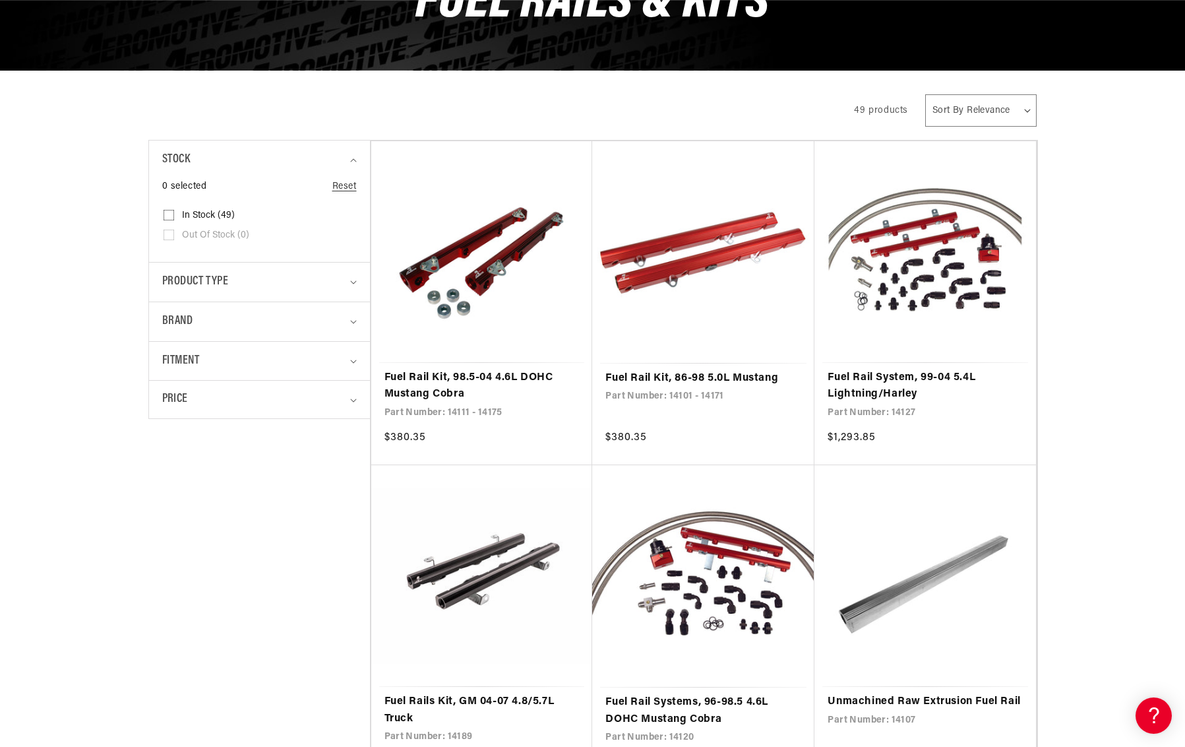
scroll to position [0, 522]
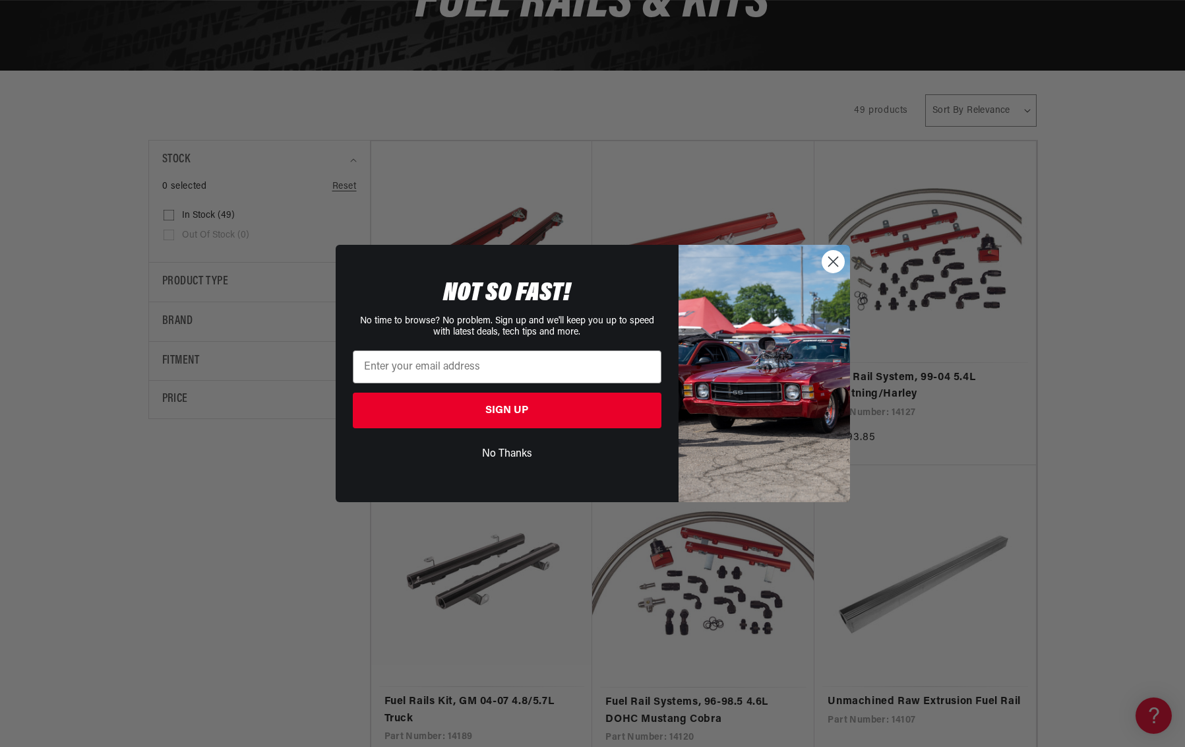
click at [829, 257] on icon "Close dialog" at bounding box center [832, 261] width 9 height 9
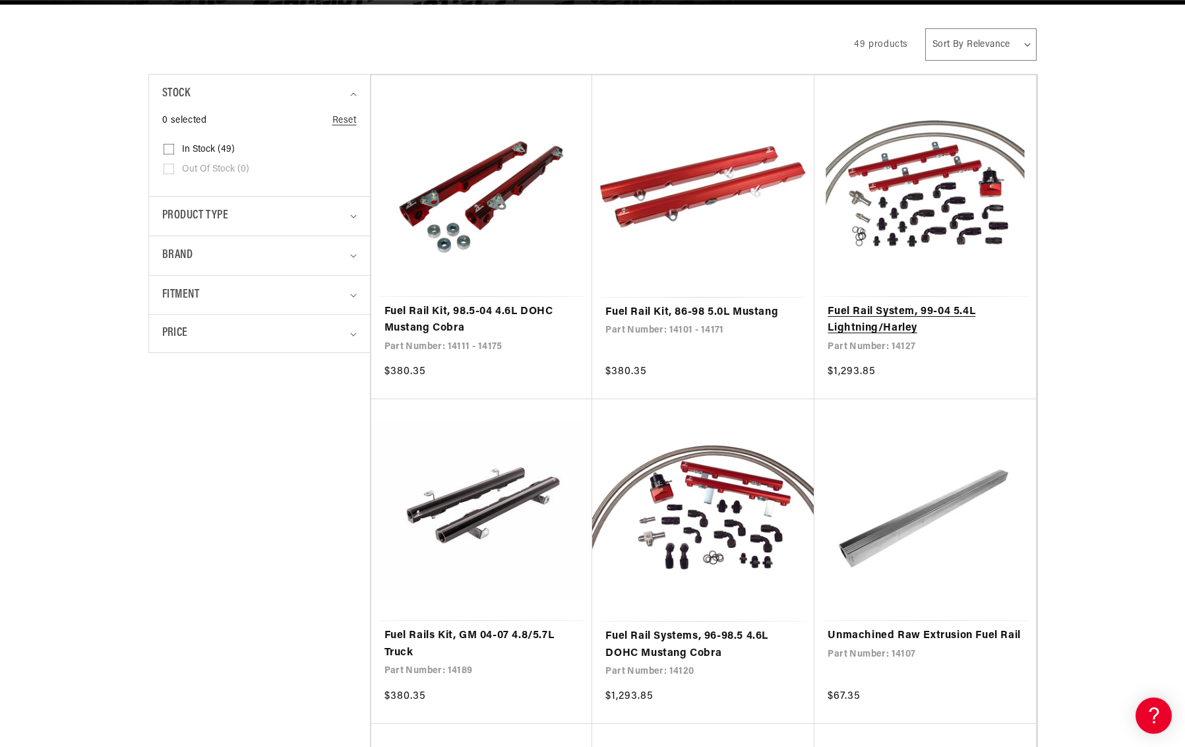
scroll to position [0, 0]
click at [987, 303] on link "Fuel Rail System, 99-04 5.4L Lightning/Harley" at bounding box center [925, 320] width 195 height 34
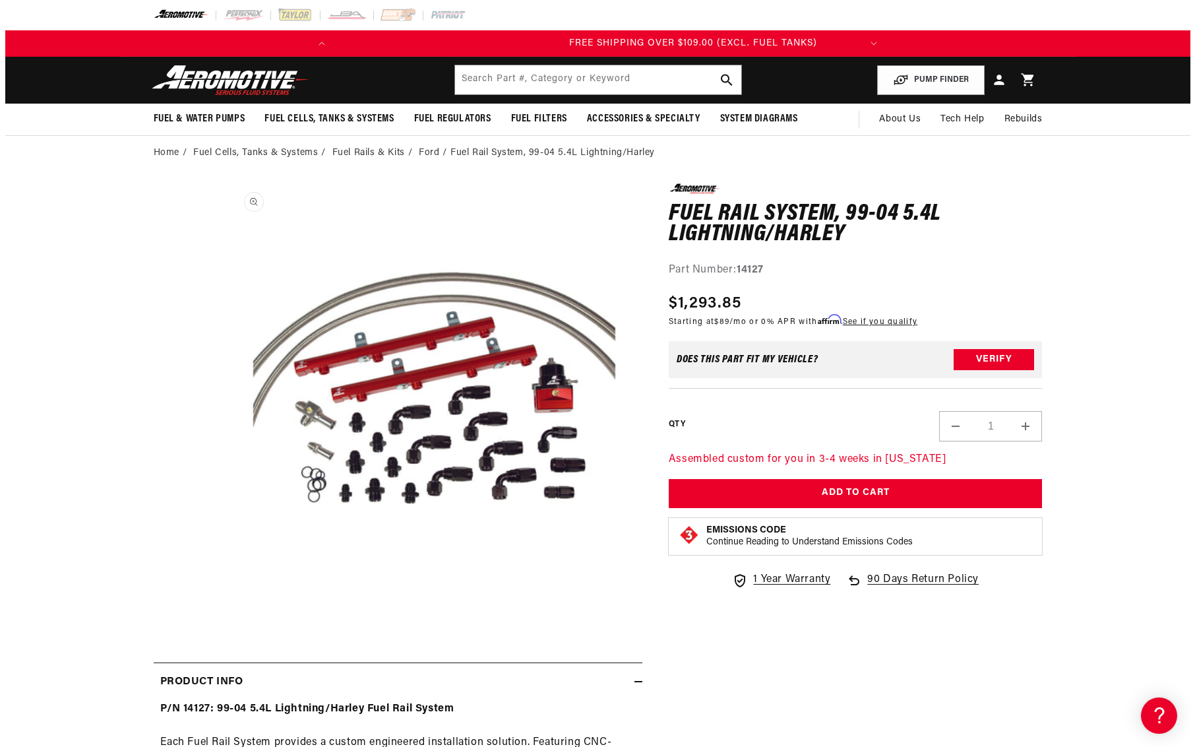
scroll to position [0, 522]
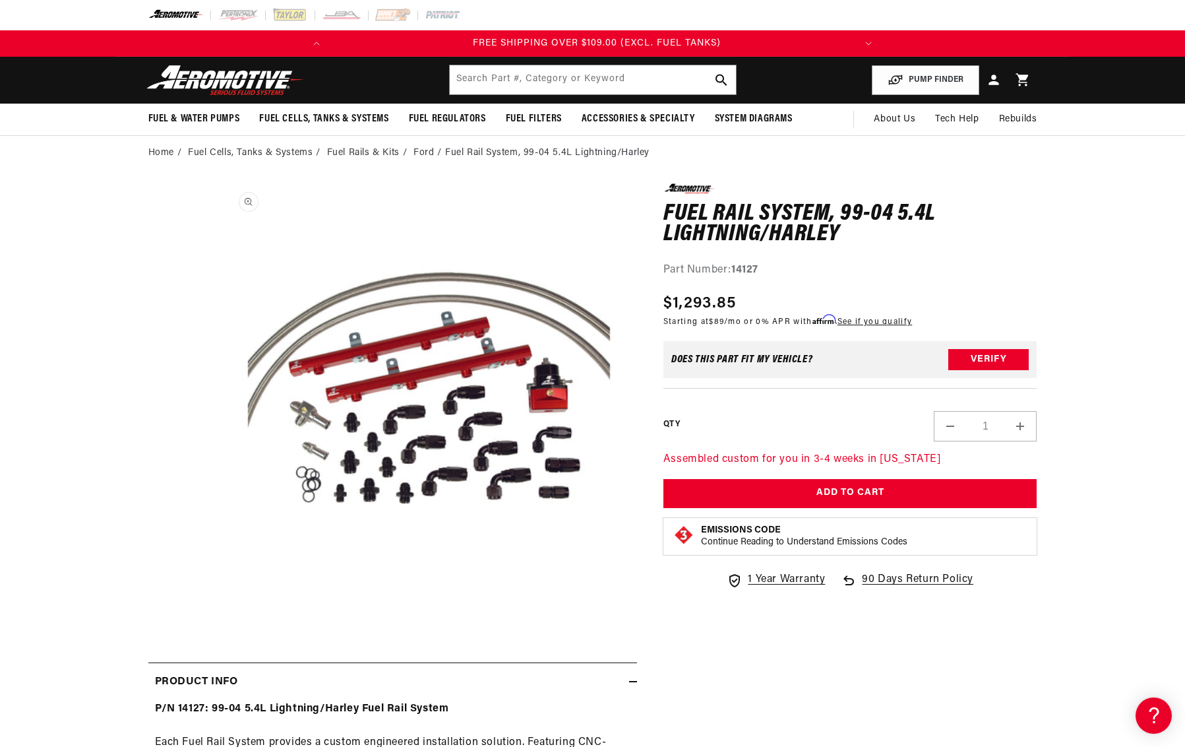
click at [221, 600] on button "Open media 1 in modal" at bounding box center [221, 600] width 0 height 0
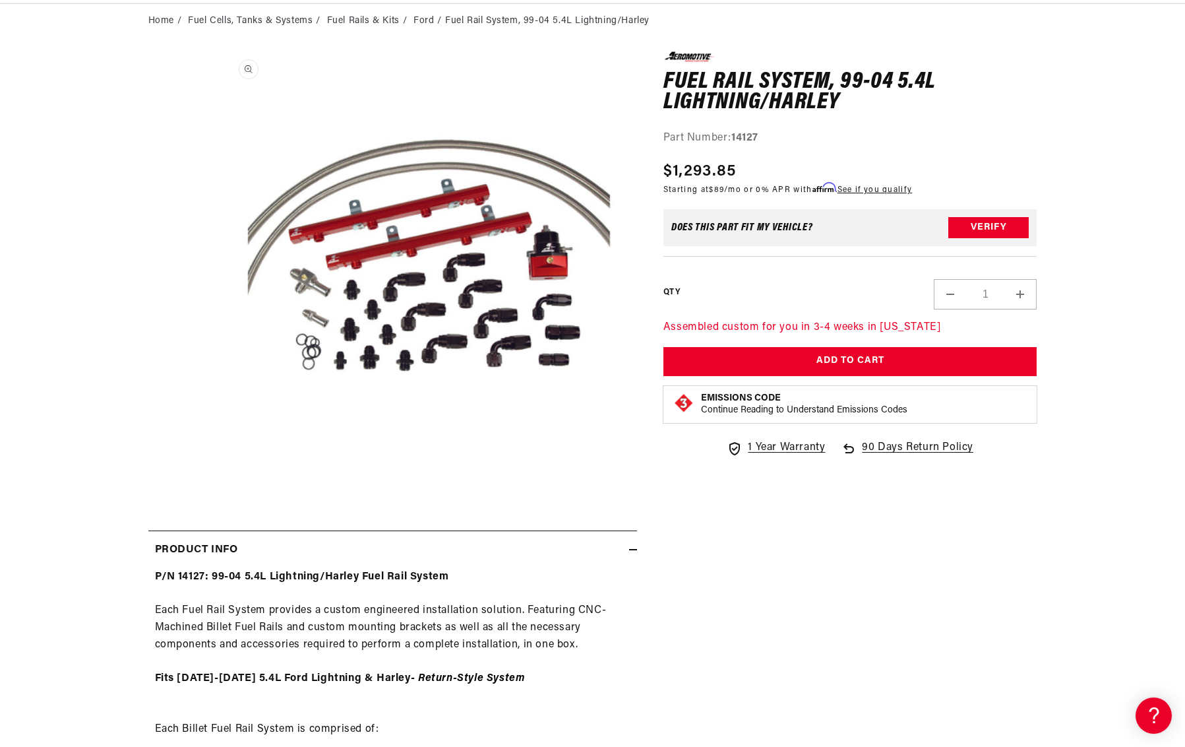
click at [221, 468] on button "Open media 1 in modal" at bounding box center [221, 468] width 0 height 0
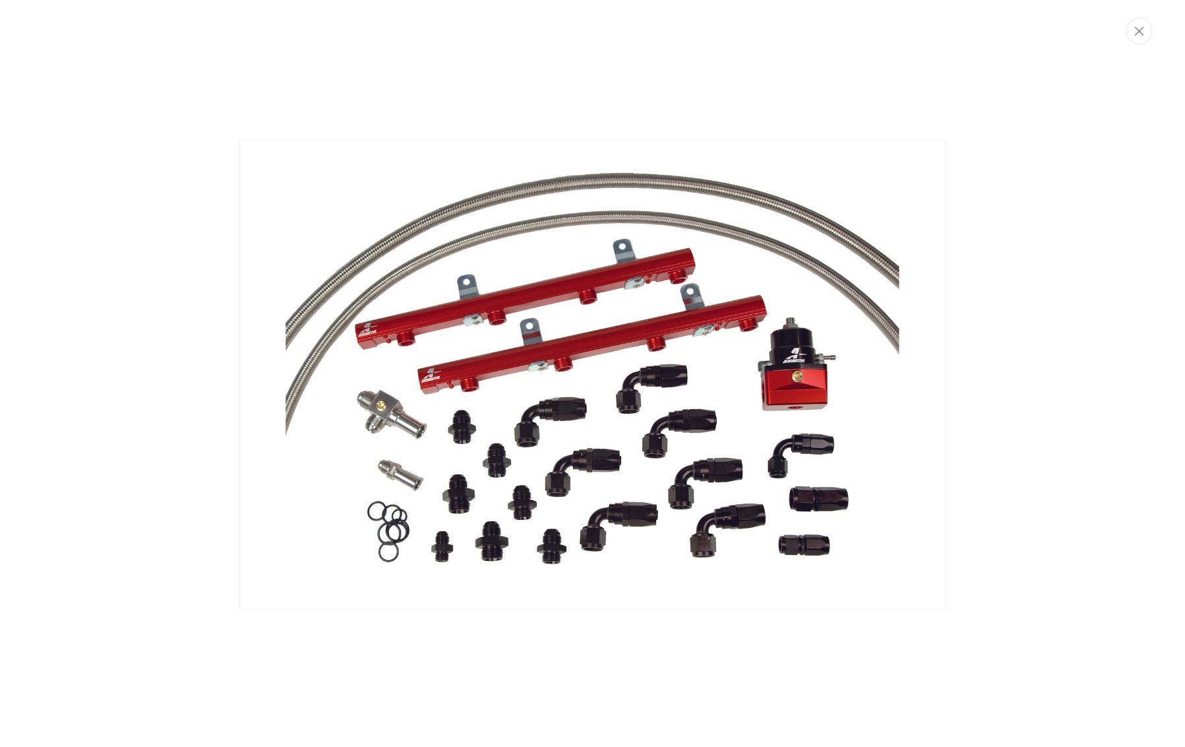
scroll to position [0, 0]
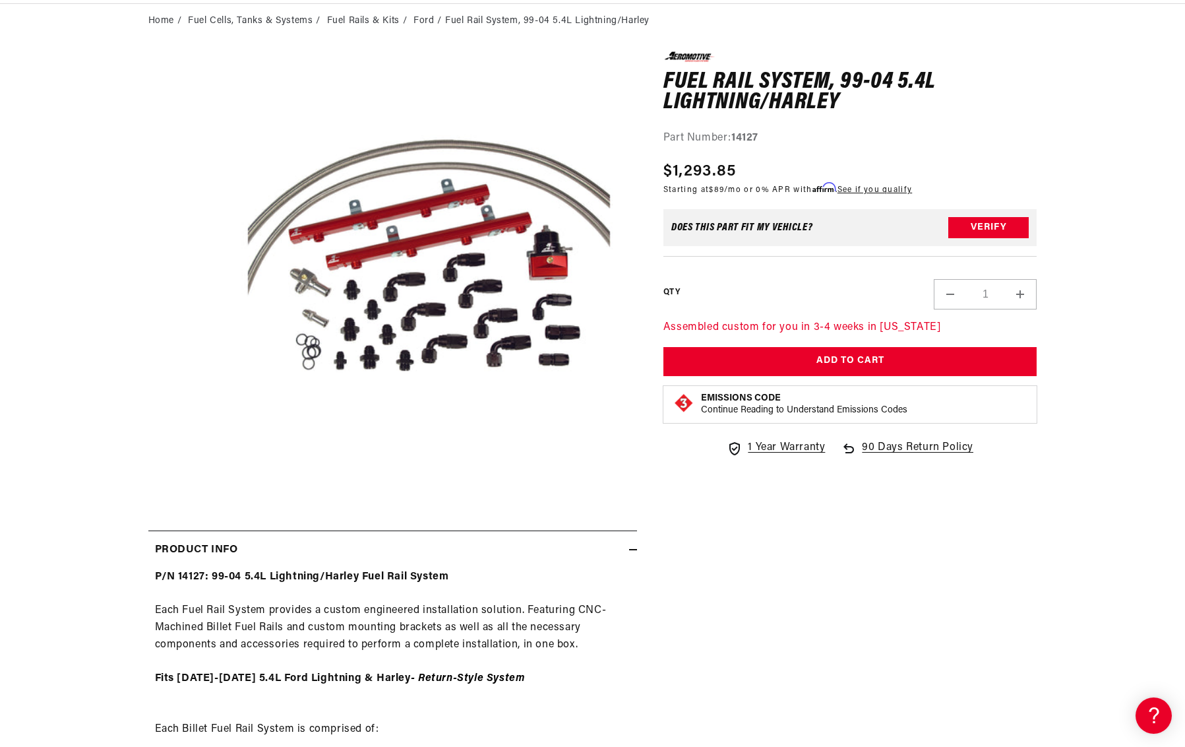
drag, startPoint x: 1053, startPoint y: 348, endPoint x: 789, endPoint y: 544, distance: 328.5
click at [789, 544] on div "0.0 star rating Write a review Fuel Rail System, 99-04 5.4L Lightning/Harley Fu…" at bounding box center [837, 600] width 400 height 1099
